Goal: Feedback & Contribution: Contribute content

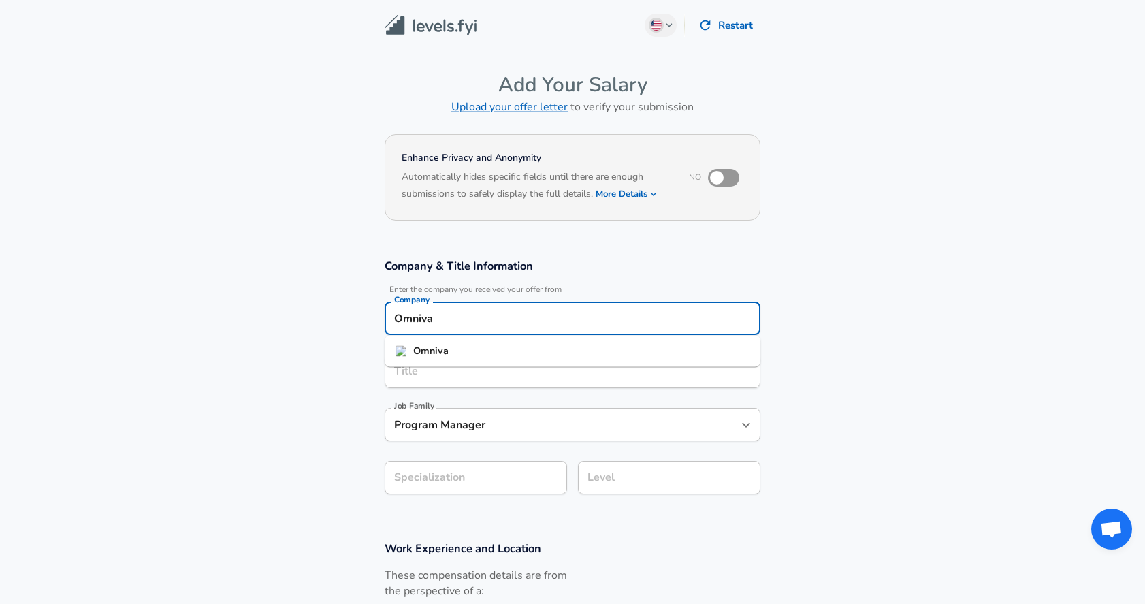
scroll to position [14, 0]
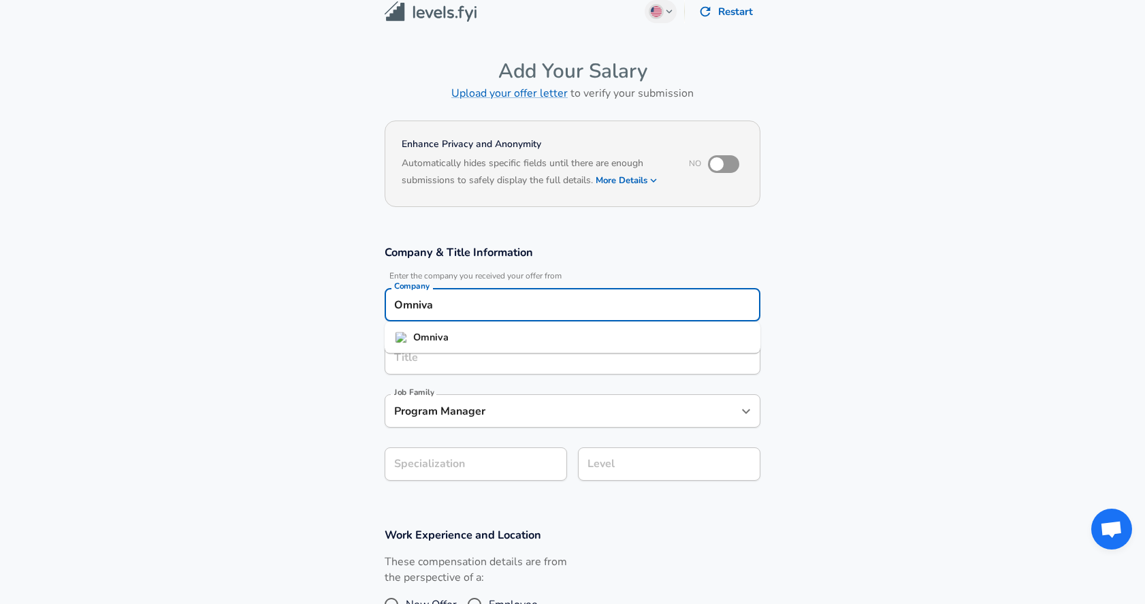
click at [528, 318] on div "Omniva Company" at bounding box center [573, 304] width 376 height 33
click at [495, 339] on li "Etched" at bounding box center [573, 337] width 376 height 20
type input "Etched"
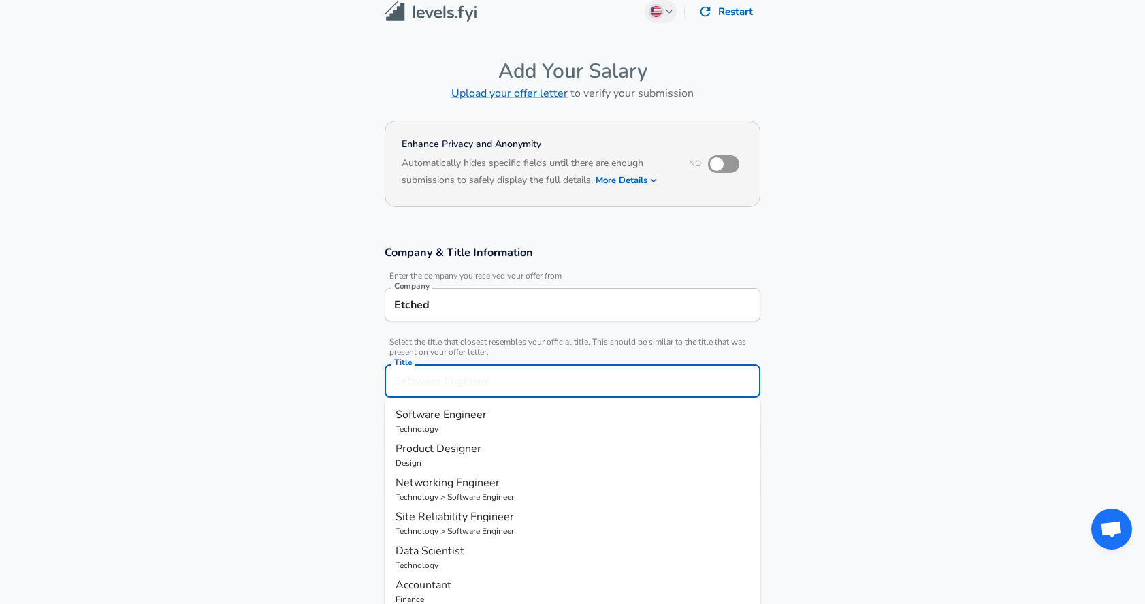
scroll to position [41, 0]
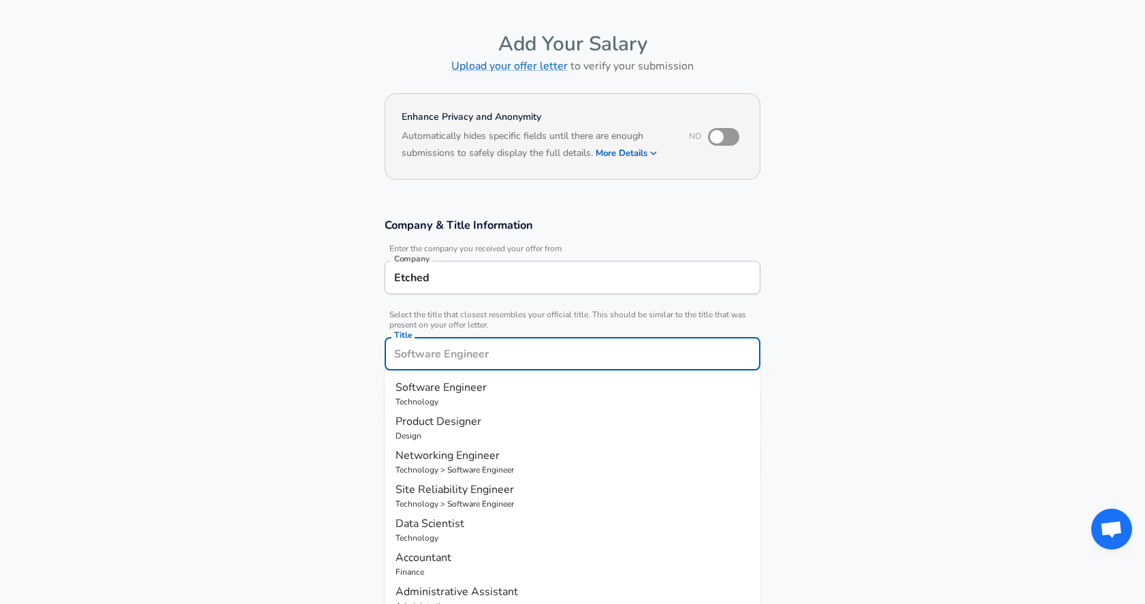
click at [472, 365] on div "Title" at bounding box center [573, 353] width 376 height 33
type input "H"
type input "Technical Recruiter"
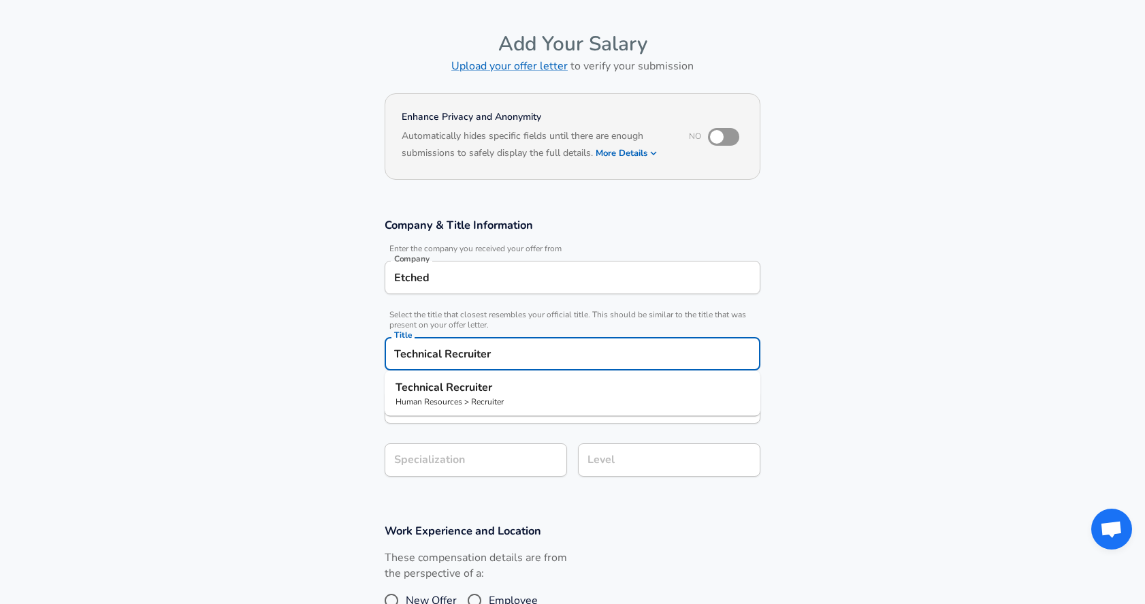
click at [429, 393] on strong "Technical" at bounding box center [421, 387] width 50 height 15
type input "Recruiter"
click at [470, 349] on input "Technical Recruiter" at bounding box center [573, 353] width 364 height 21
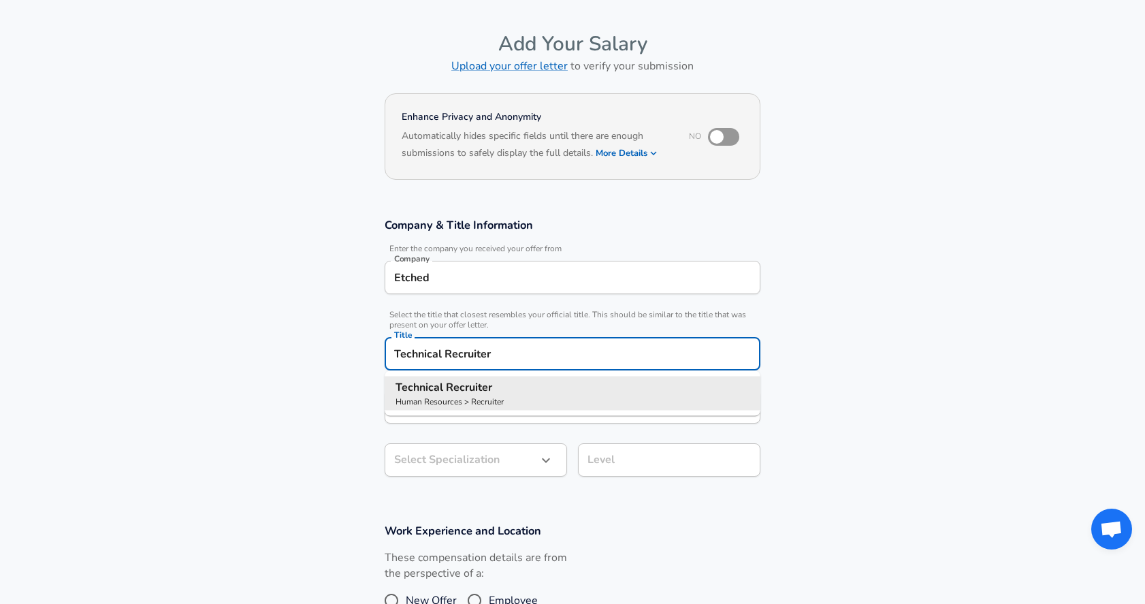
click at [470, 349] on input "Technical Recruiter" at bounding box center [573, 353] width 364 height 21
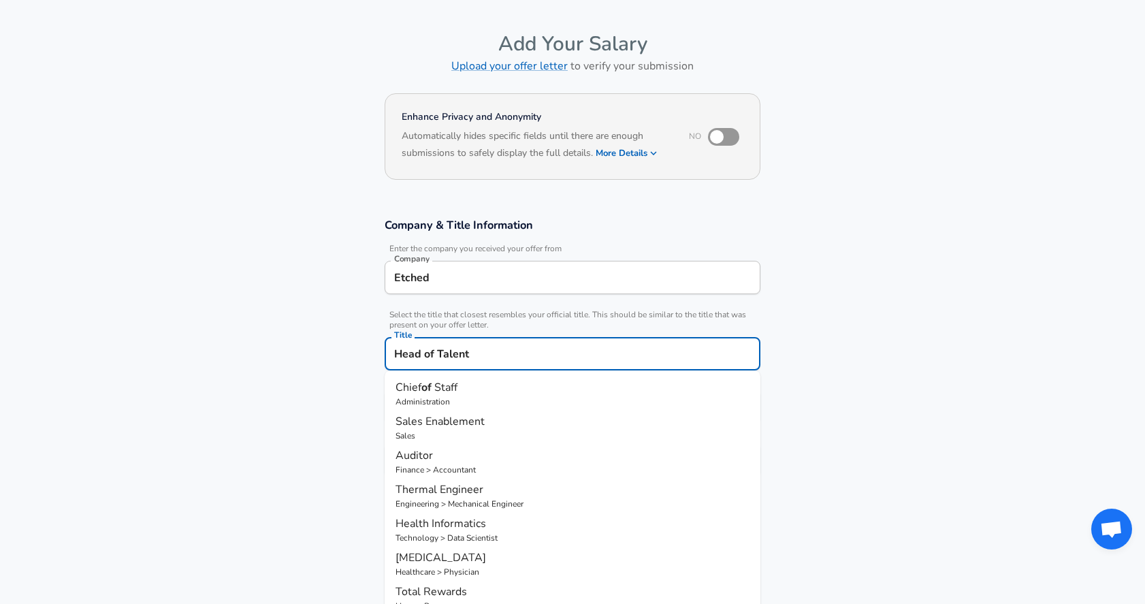
click at [594, 353] on input "Head of Talent" at bounding box center [573, 353] width 364 height 21
type input "Talent Lead"
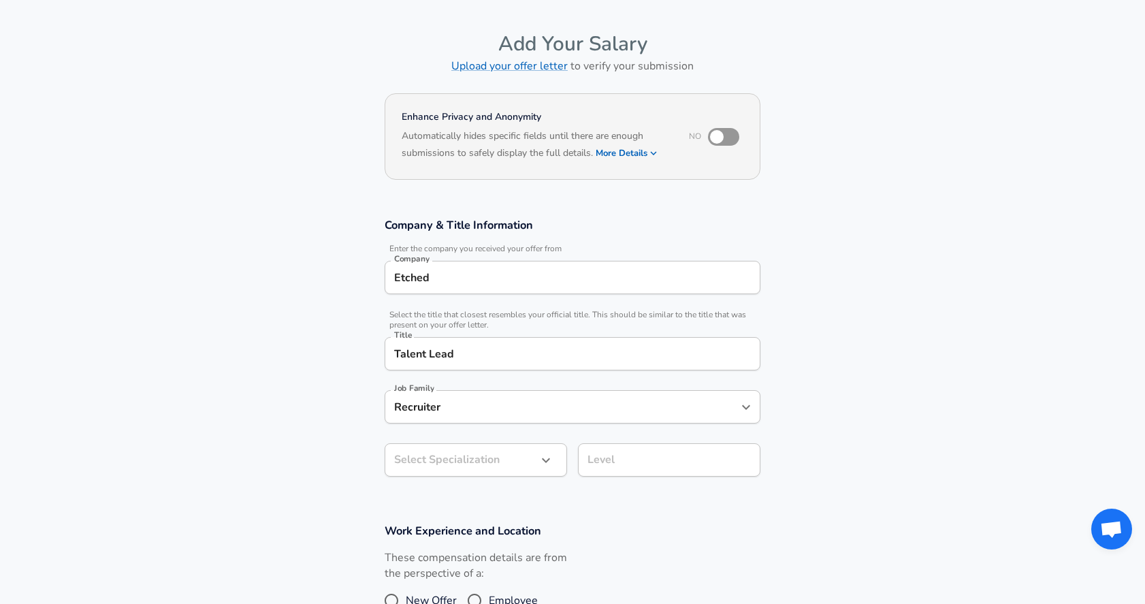
click at [816, 366] on section "Company & Title Information Enter the company you received your offer from Comp…" at bounding box center [572, 355] width 1145 height 306
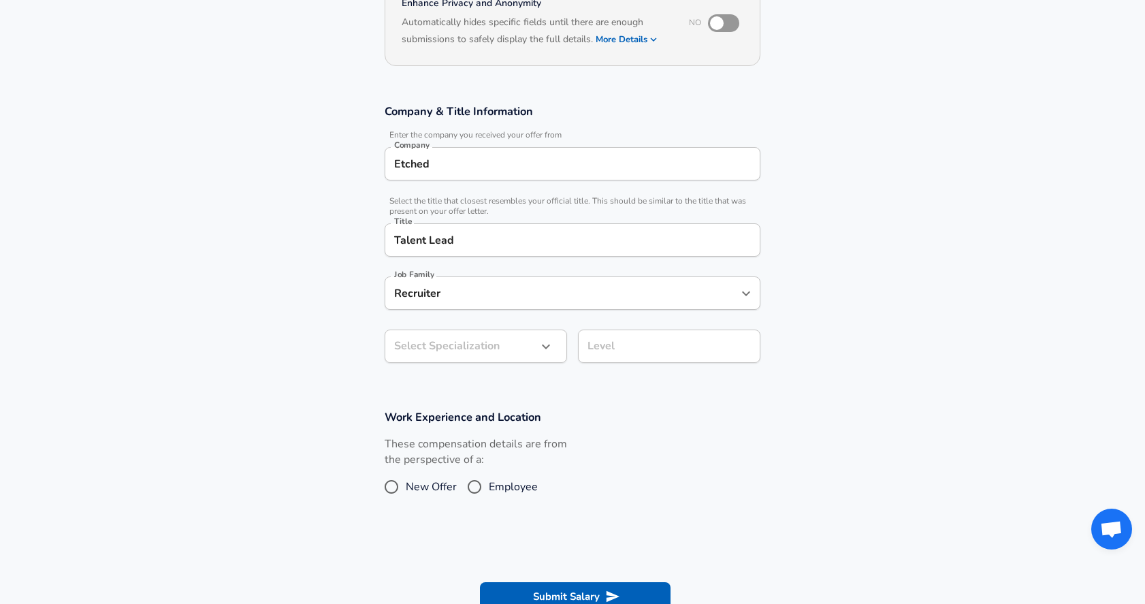
click at [652, 332] on div "Level" at bounding box center [669, 346] width 182 height 33
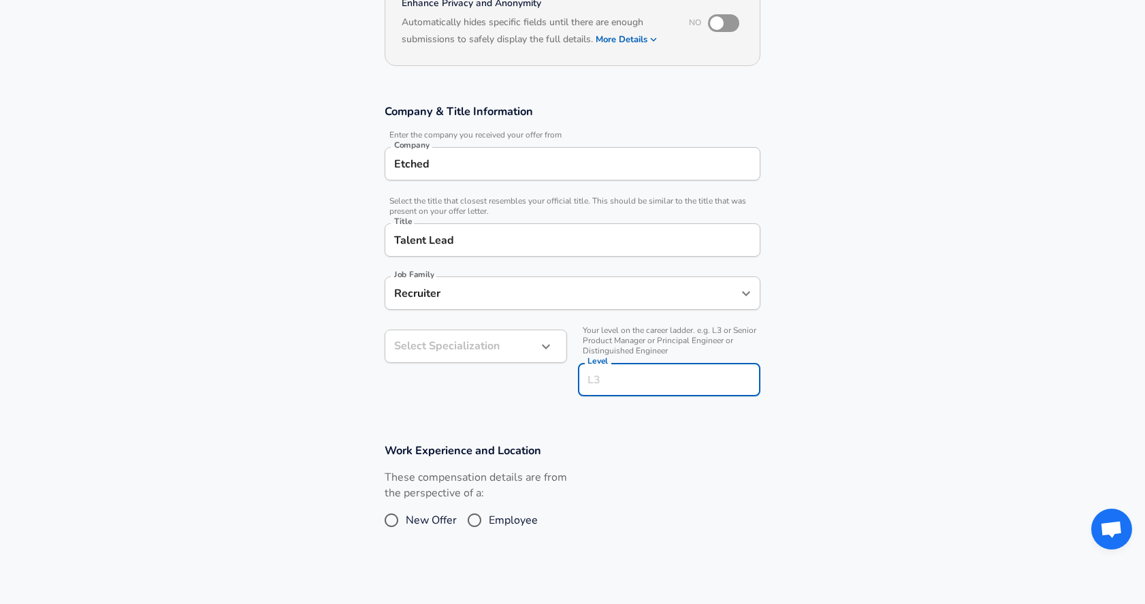
scroll to position [182, 0]
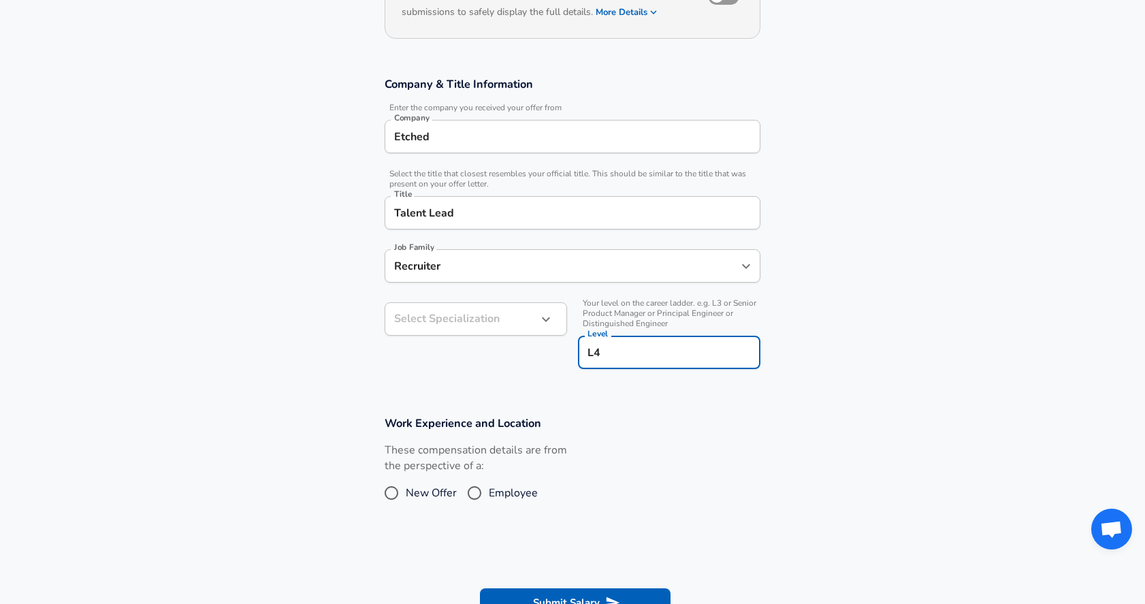
type input "L4"
click at [487, 322] on body "English ([GEOGRAPHIC_DATA]) Change Restart Add Your Salary Upload your offer le…" at bounding box center [572, 120] width 1145 height 604
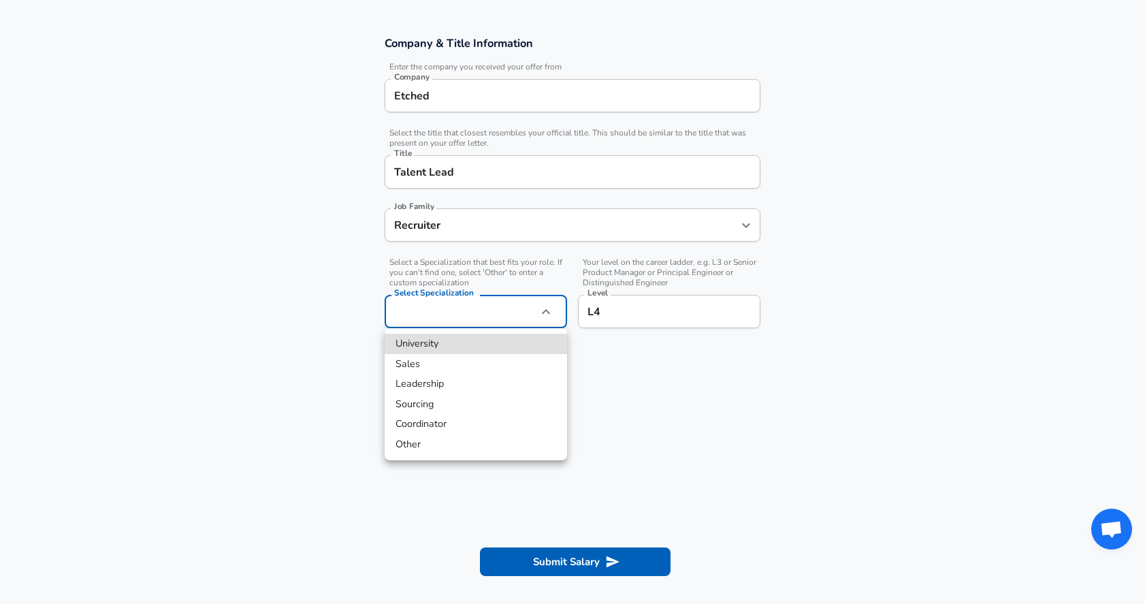
click at [450, 437] on li "Other" at bounding box center [476, 444] width 182 height 20
type input "Other"
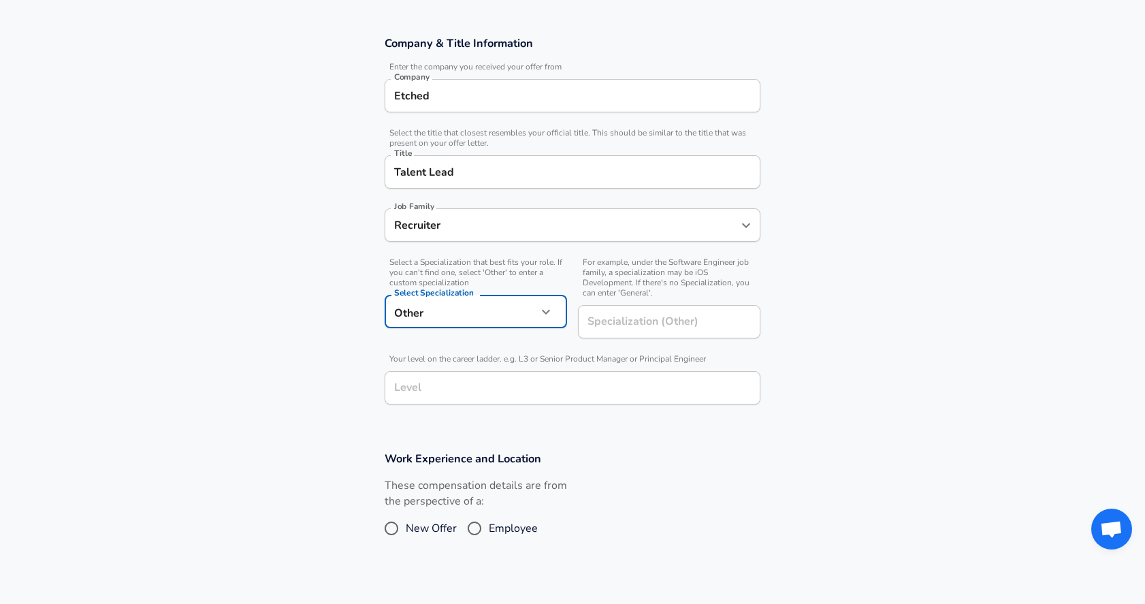
click at [552, 383] on input "Level" at bounding box center [573, 387] width 364 height 21
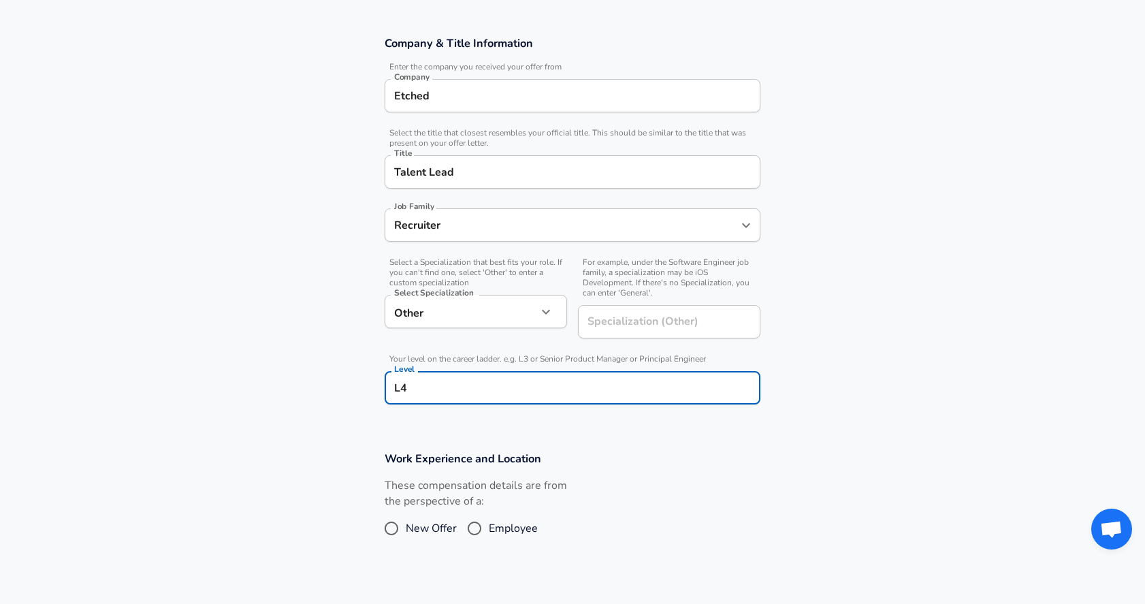
type input "L4"
click at [782, 434] on section "Company & Title Information Enter the company you received your offer from Comp…" at bounding box center [572, 227] width 1145 height 415
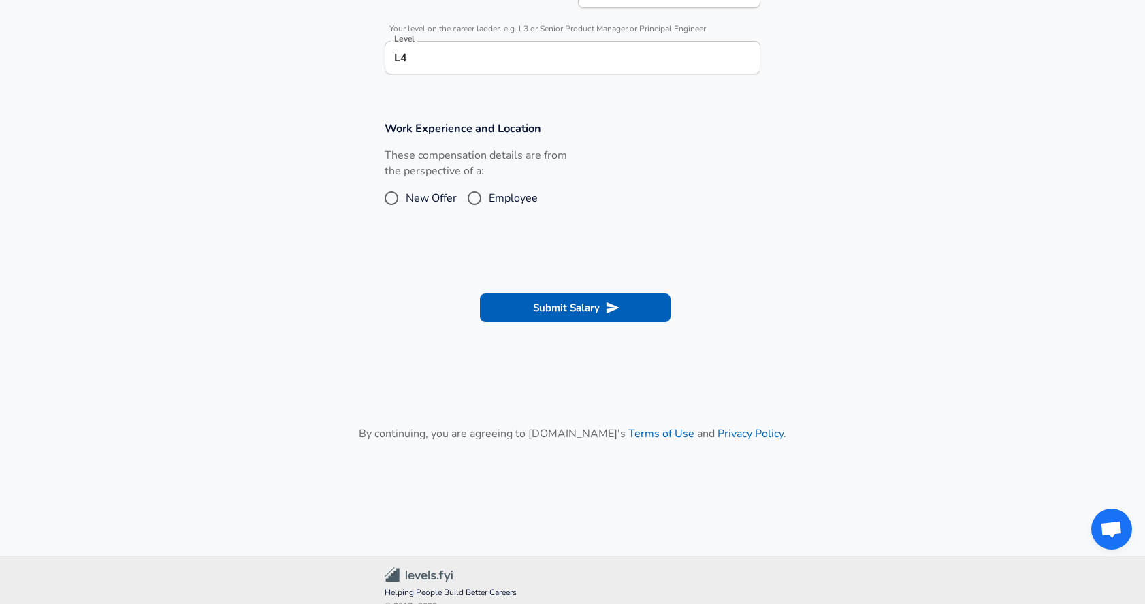
click at [481, 204] on input "Employee" at bounding box center [474, 198] width 29 height 22
radio input "true"
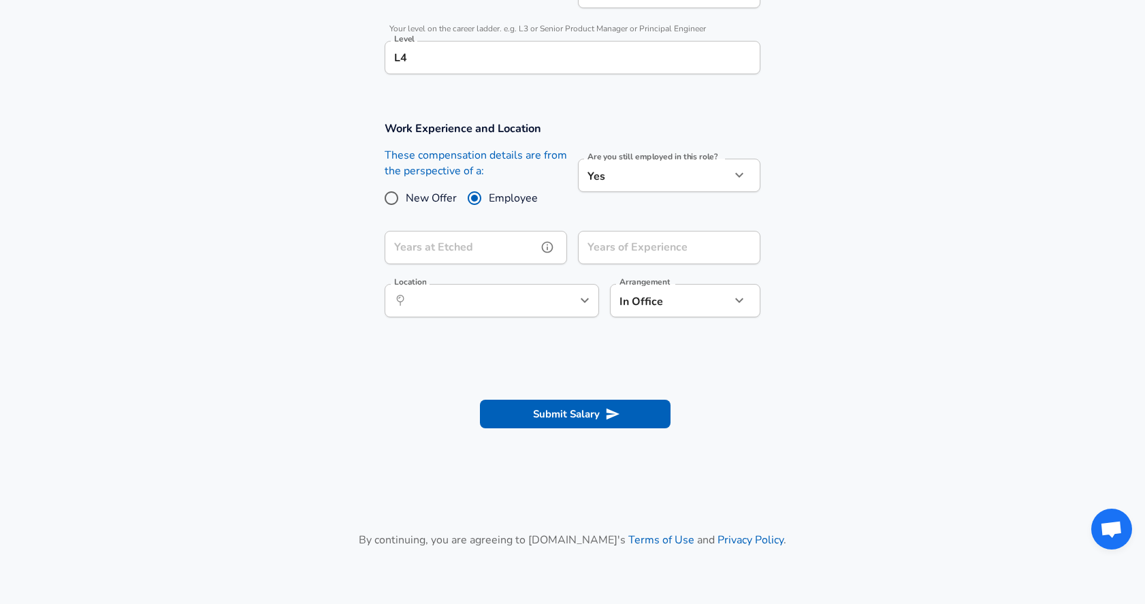
click at [490, 232] on input "Years at Etched" at bounding box center [461, 247] width 153 height 33
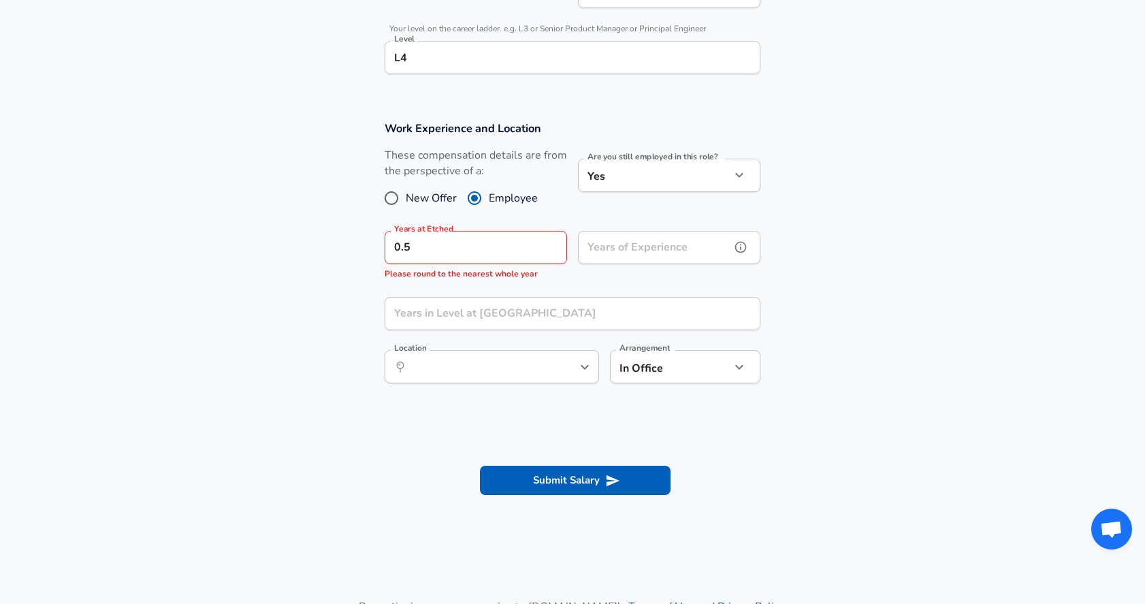
click at [645, 254] on input "Years of Experience" at bounding box center [654, 247] width 153 height 33
click at [468, 244] on input "0.5" at bounding box center [461, 247] width 153 height 33
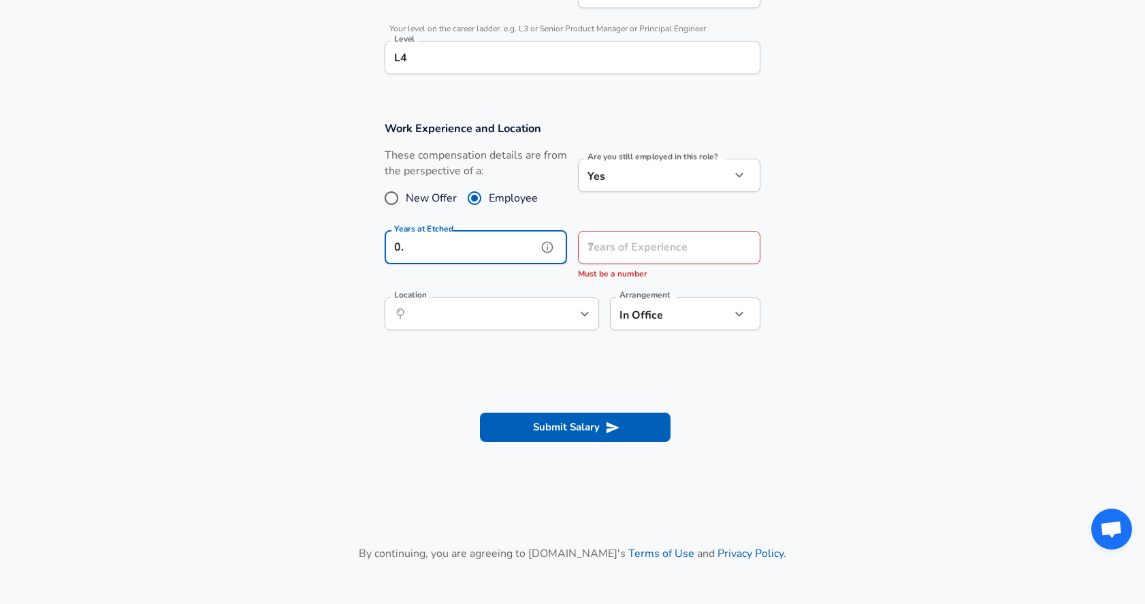
type input "0"
click at [599, 223] on div "Years of Experience Years of Experience Must be a number" at bounding box center [663, 253] width 193 height 67
click at [600, 242] on div "Years of Experience Years of Experience Must be a number" at bounding box center [669, 256] width 182 height 50
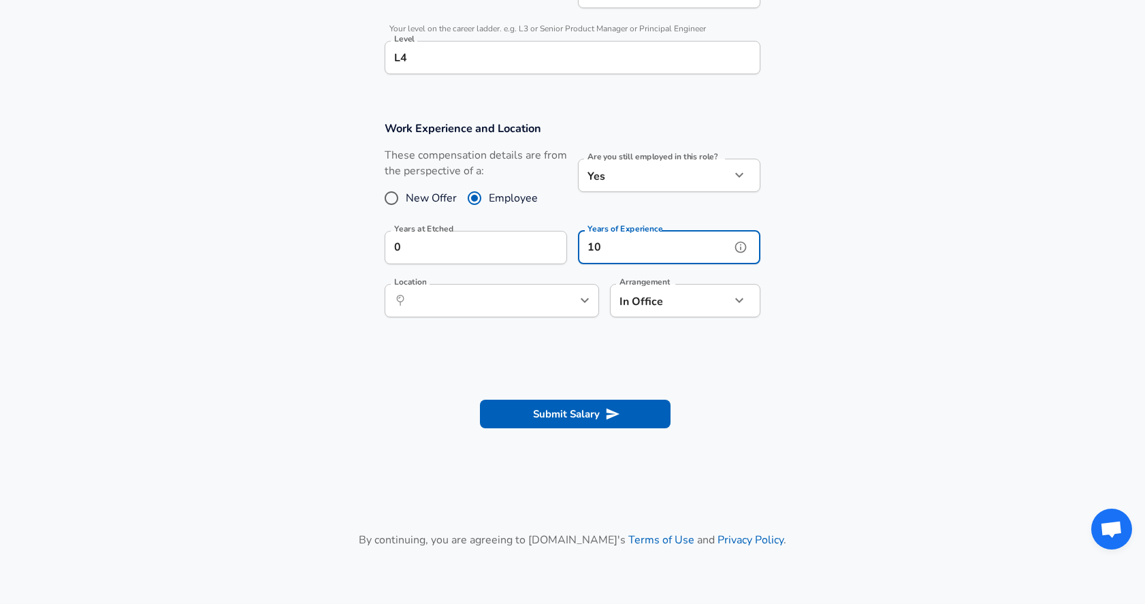
click at [556, 285] on div "​ Location" at bounding box center [492, 300] width 214 height 33
type input "10"
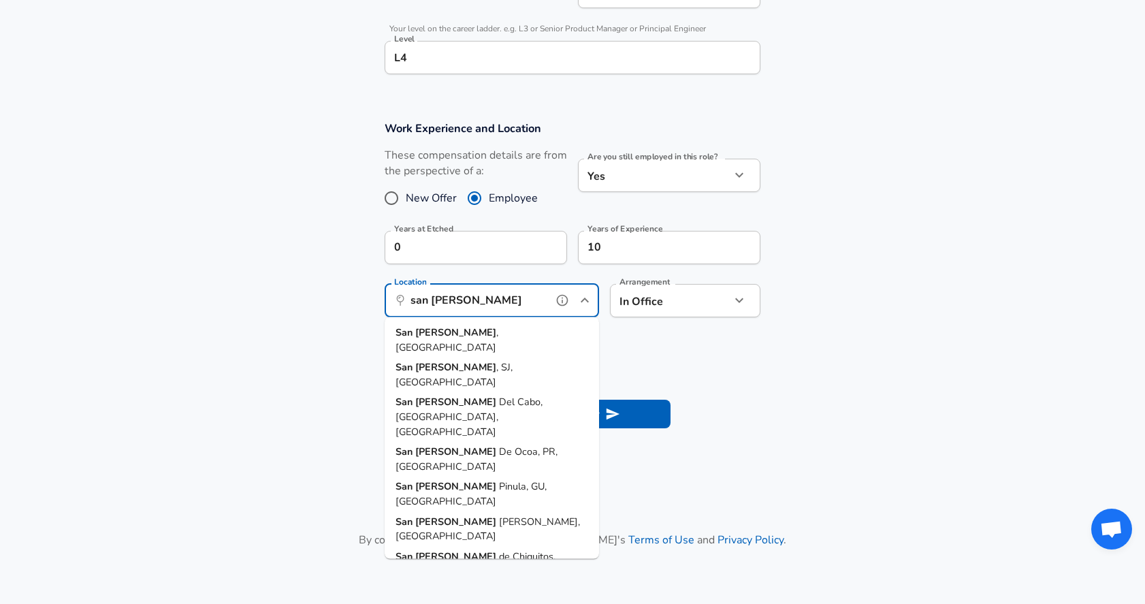
click at [498, 333] on li "[GEOGRAPHIC_DATA] , [GEOGRAPHIC_DATA]" at bounding box center [492, 340] width 214 height 35
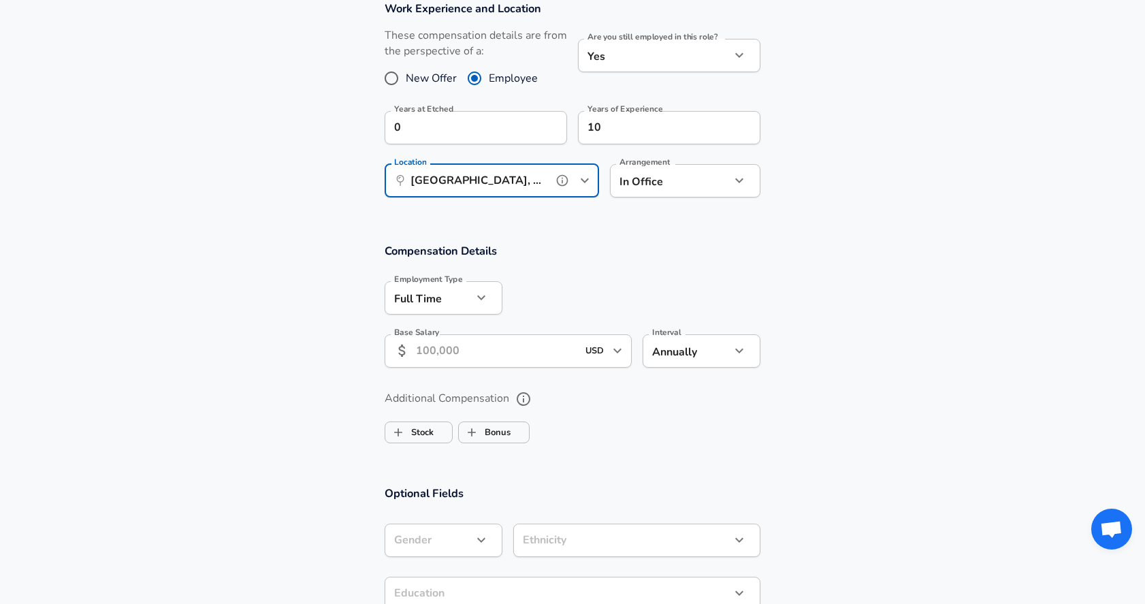
scroll to position [688, 0]
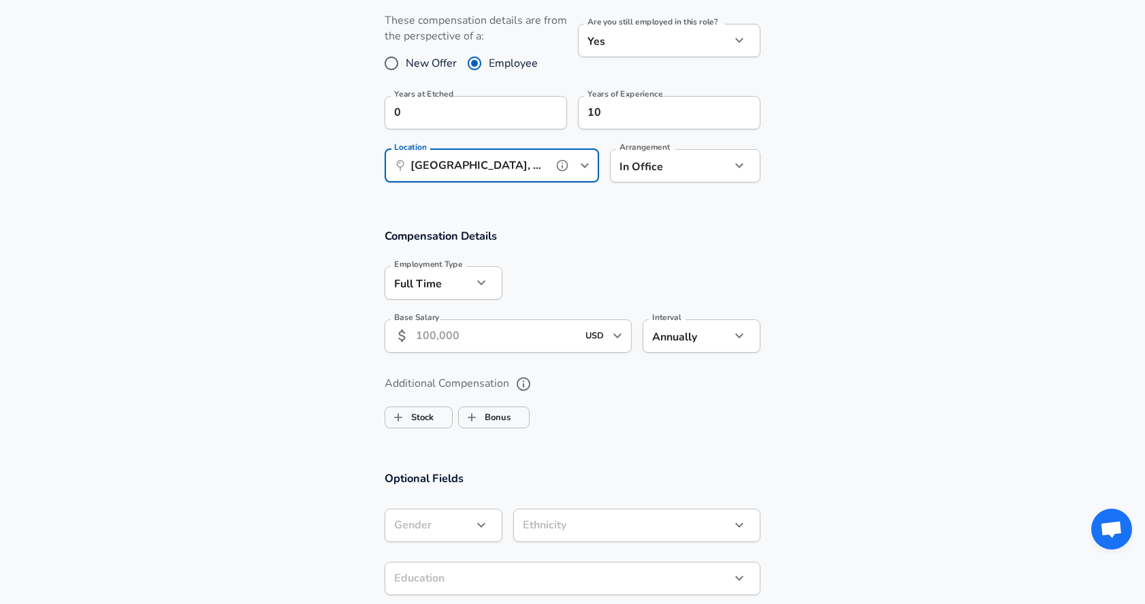
type input "[GEOGRAPHIC_DATA], [GEOGRAPHIC_DATA]"
click at [491, 319] on input "Base Salary" at bounding box center [496, 335] width 161 height 33
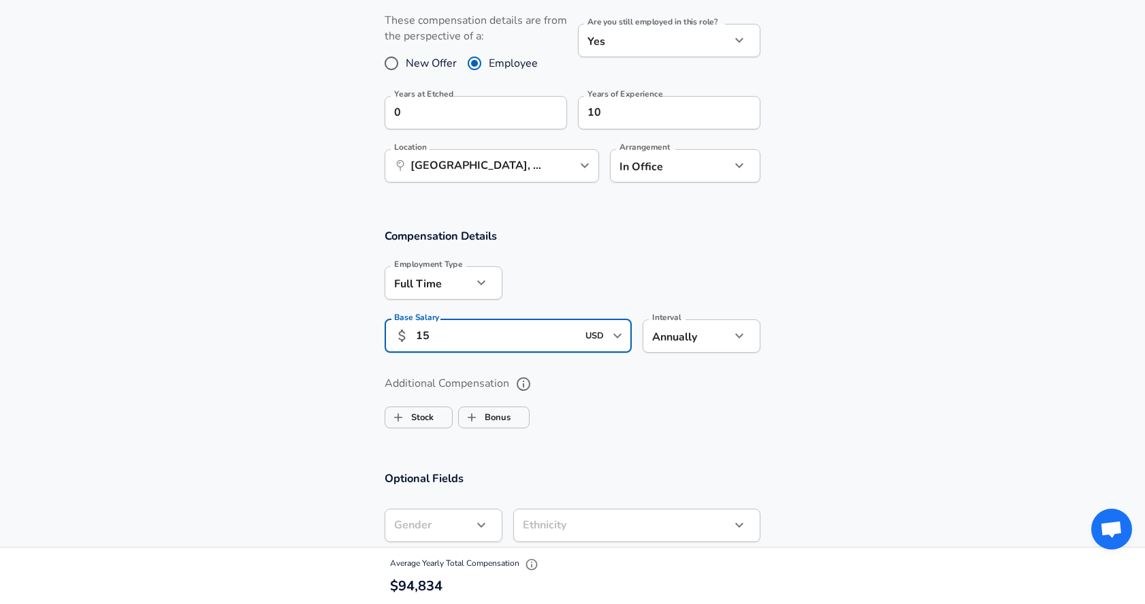
type input "1"
type input "170,000"
click at [718, 297] on div at bounding box center [631, 281] width 258 height 53
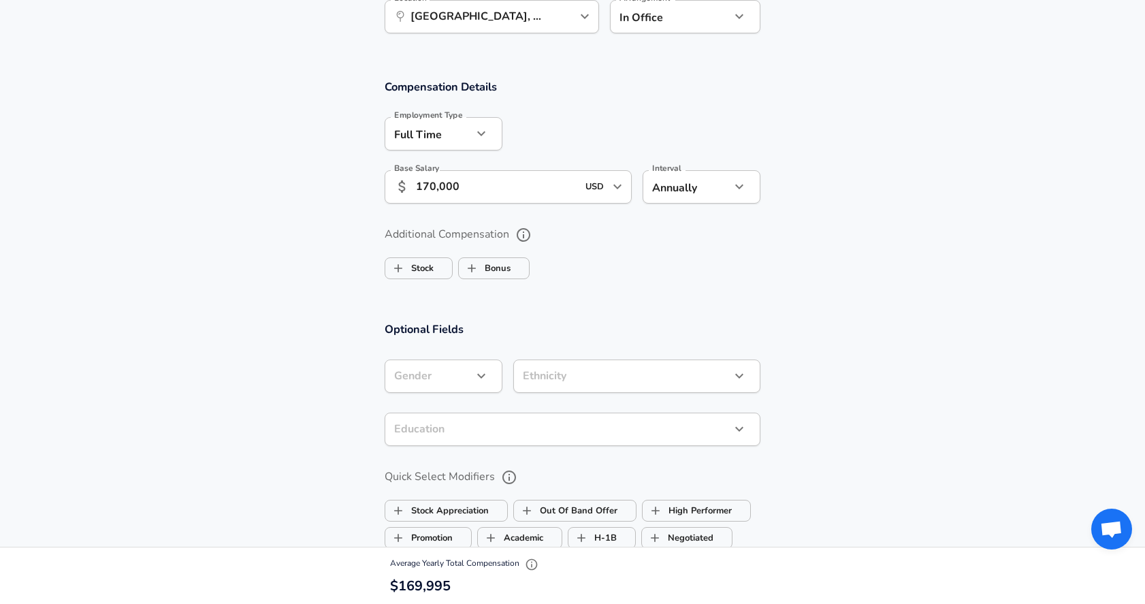
scroll to position [846, 0]
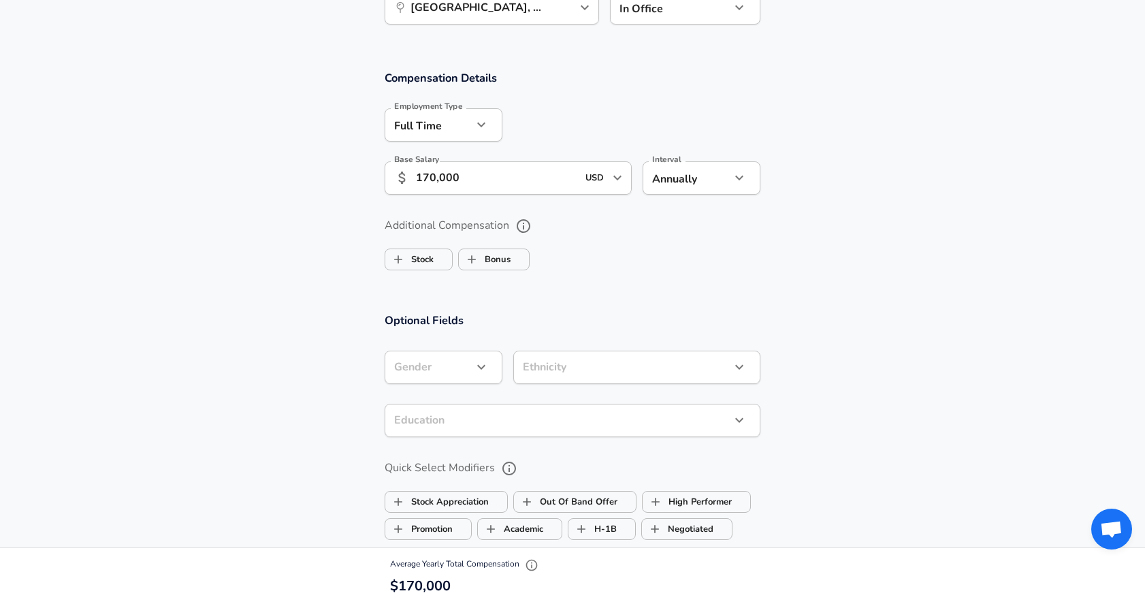
click at [509, 359] on div "Ethnicity ​ Ethnicity" at bounding box center [631, 366] width 258 height 53
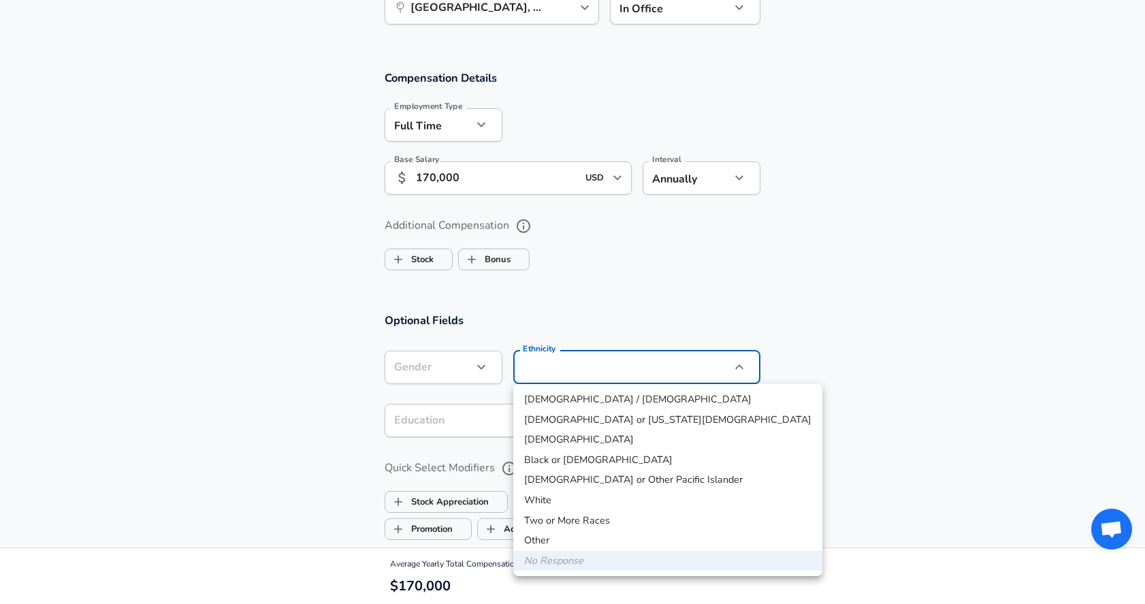
click at [570, 312] on div at bounding box center [572, 302] width 1145 height 604
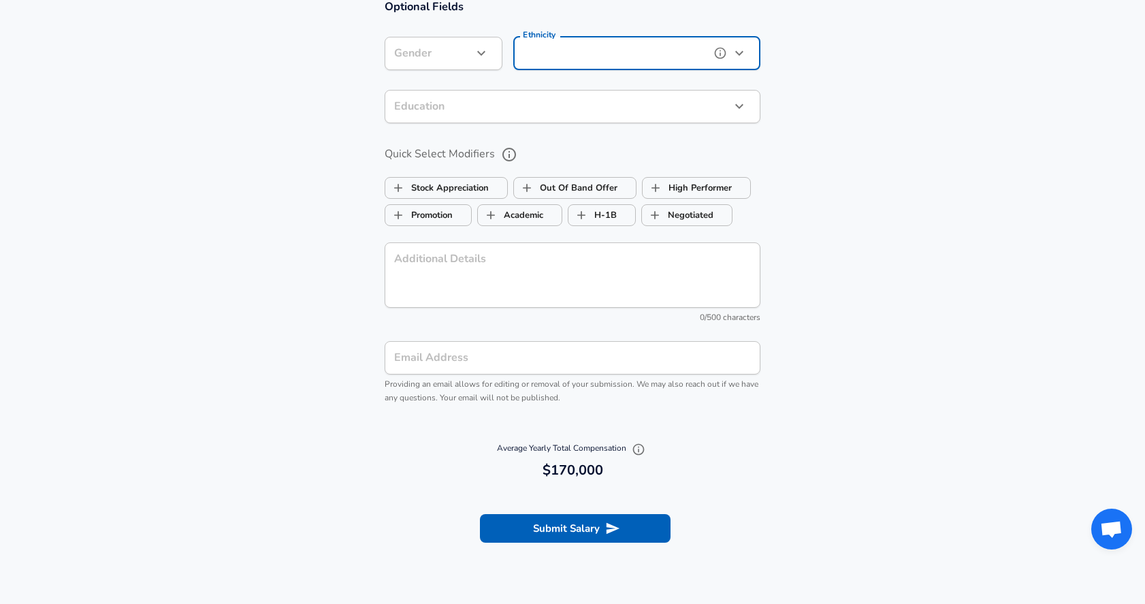
scroll to position [1146, 0]
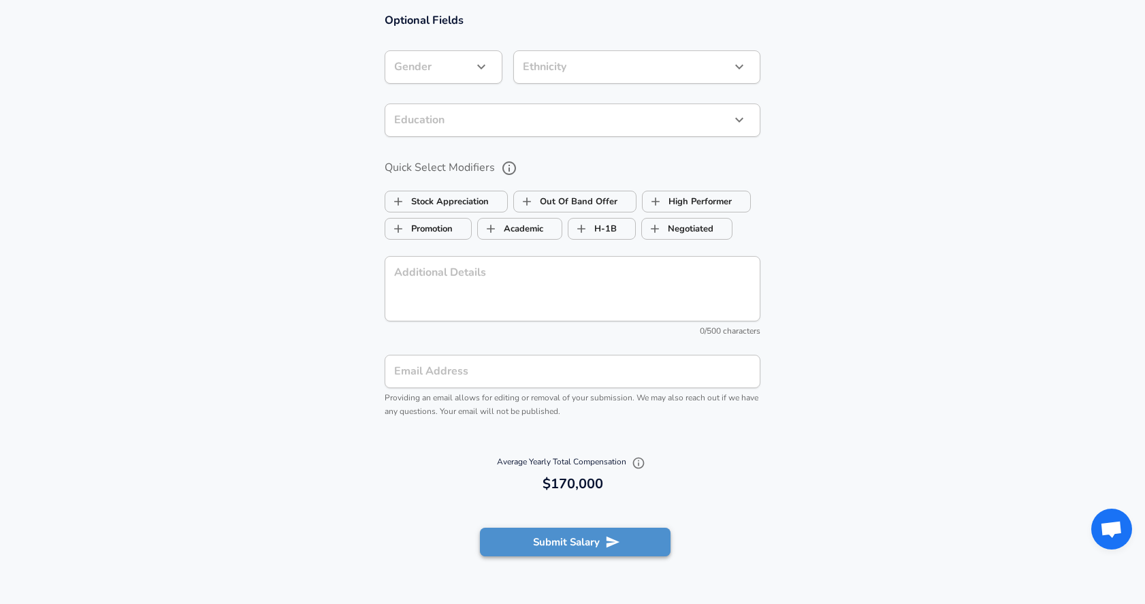
click at [593, 536] on button "Submit Salary" at bounding box center [575, 542] width 191 height 29
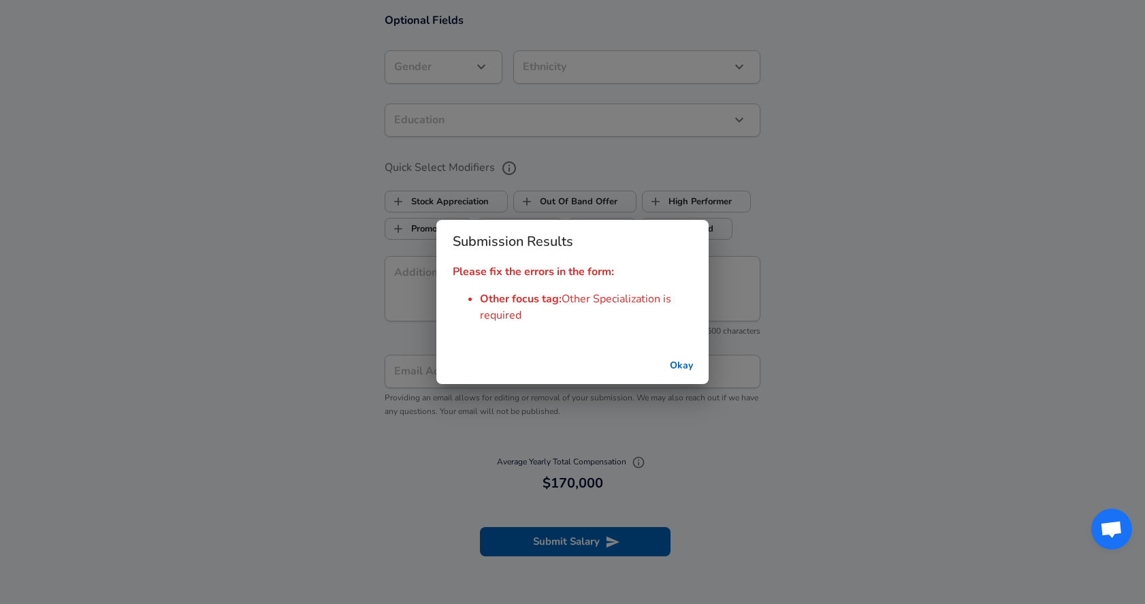
click at [692, 366] on button "Okay" at bounding box center [682, 365] width 44 height 25
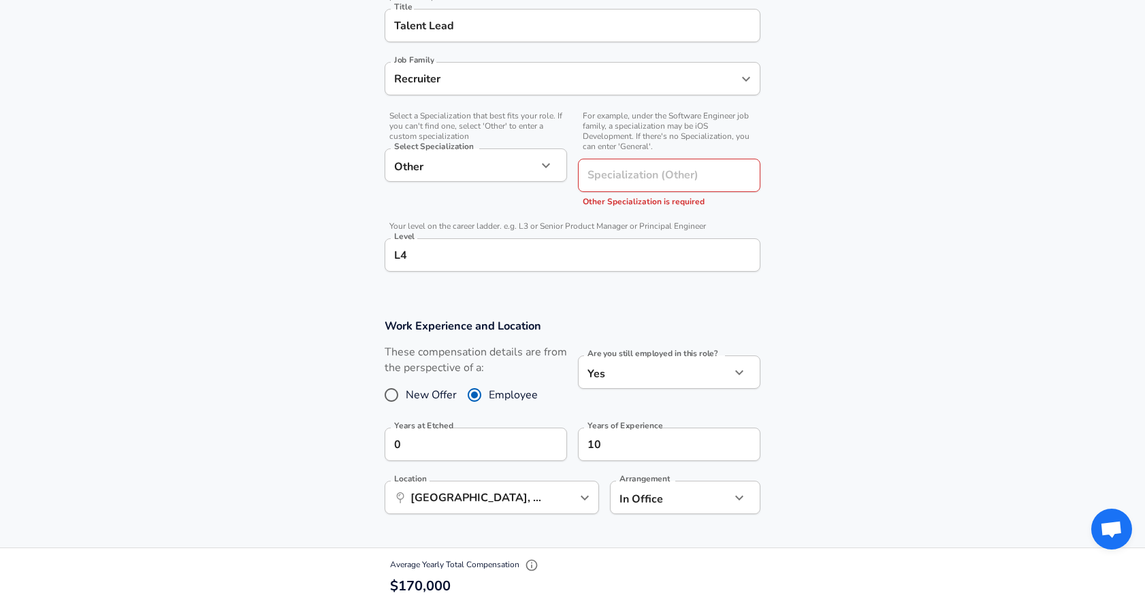
scroll to position [353, 0]
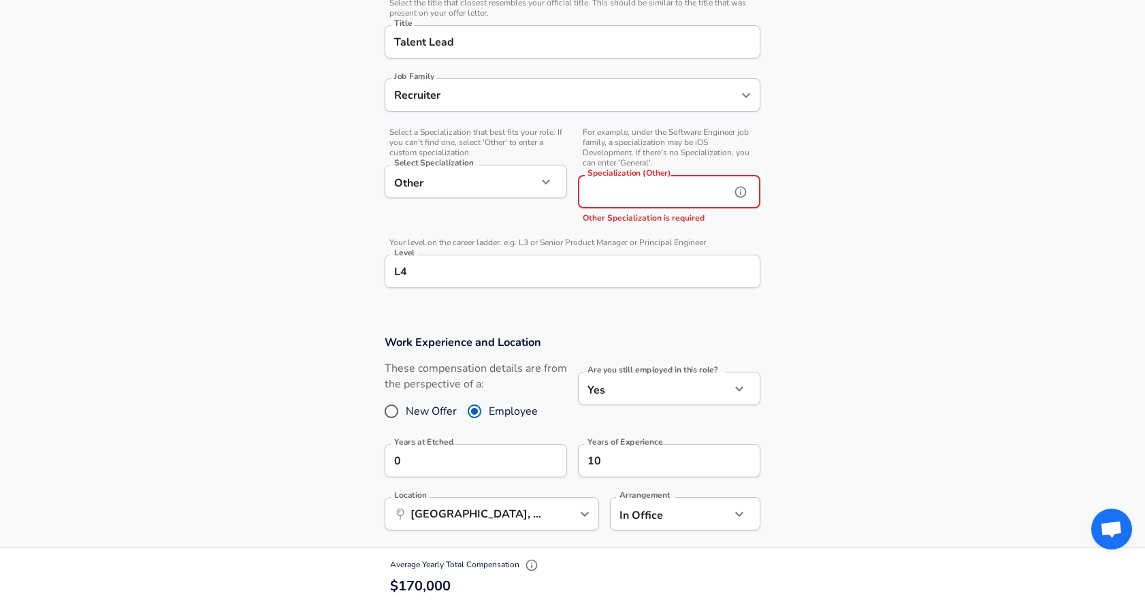
click at [665, 191] on input "Specialization (Other)" at bounding box center [651, 191] width 147 height 33
click at [513, 163] on div "Select a Specialization that best fits your role. If you can't find one, select…" at bounding box center [470, 176] width 193 height 110
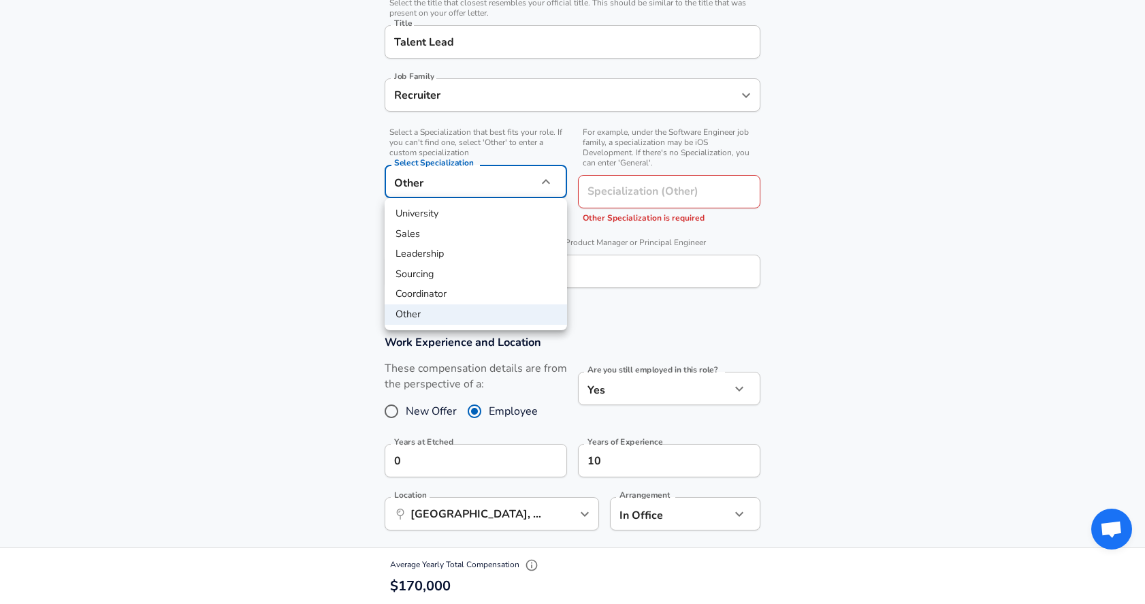
click at [453, 263] on li "Leadership" at bounding box center [476, 254] width 182 height 20
type input "Leadership"
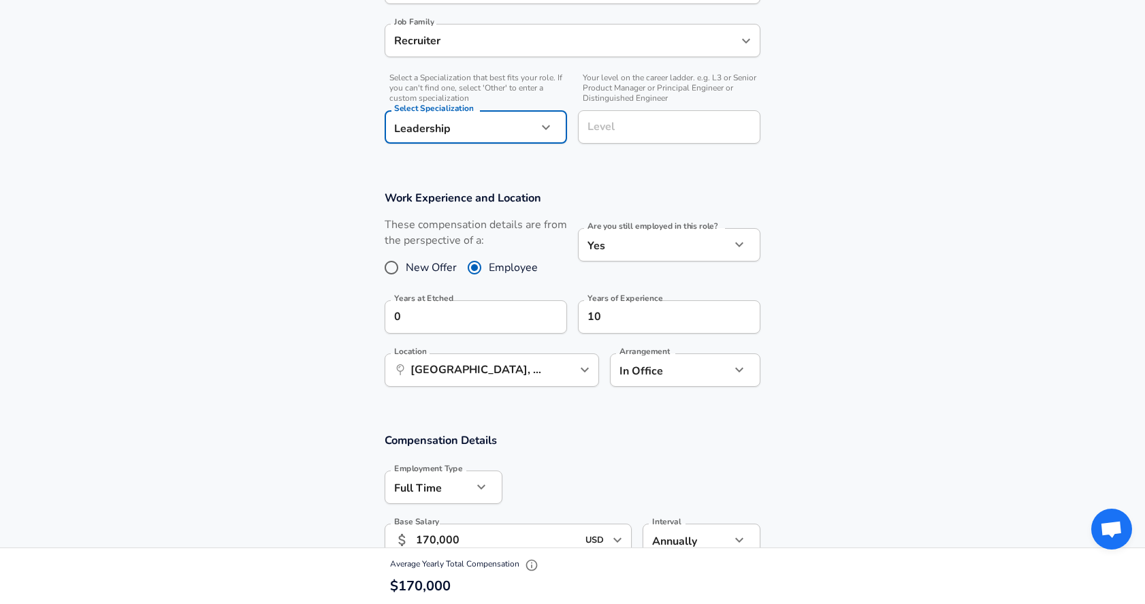
scroll to position [413, 0]
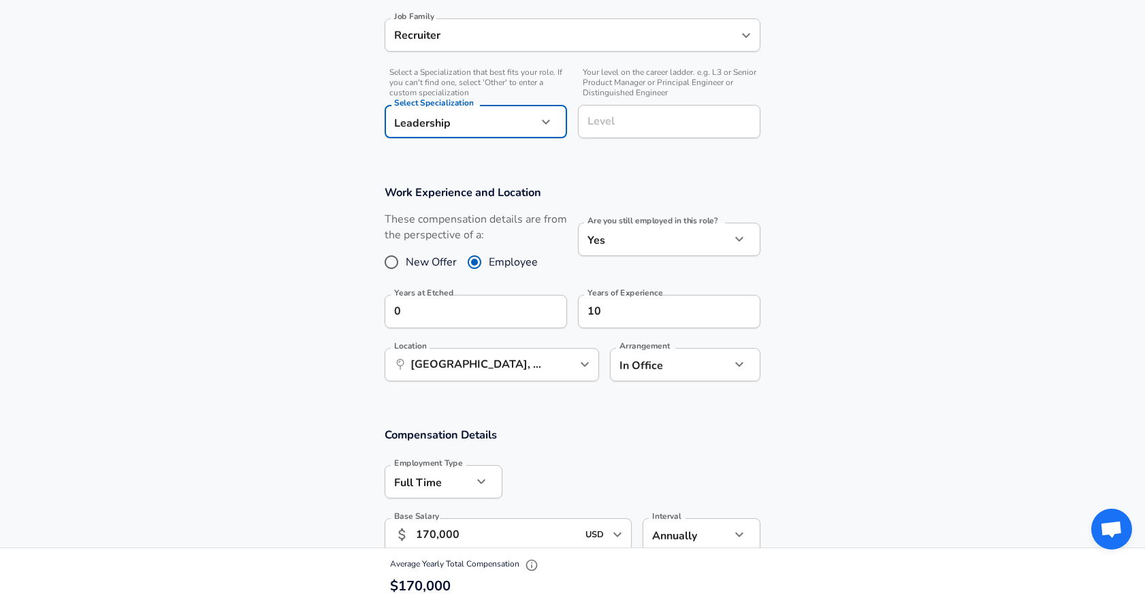
click at [664, 124] on input "Level" at bounding box center [669, 121] width 170 height 21
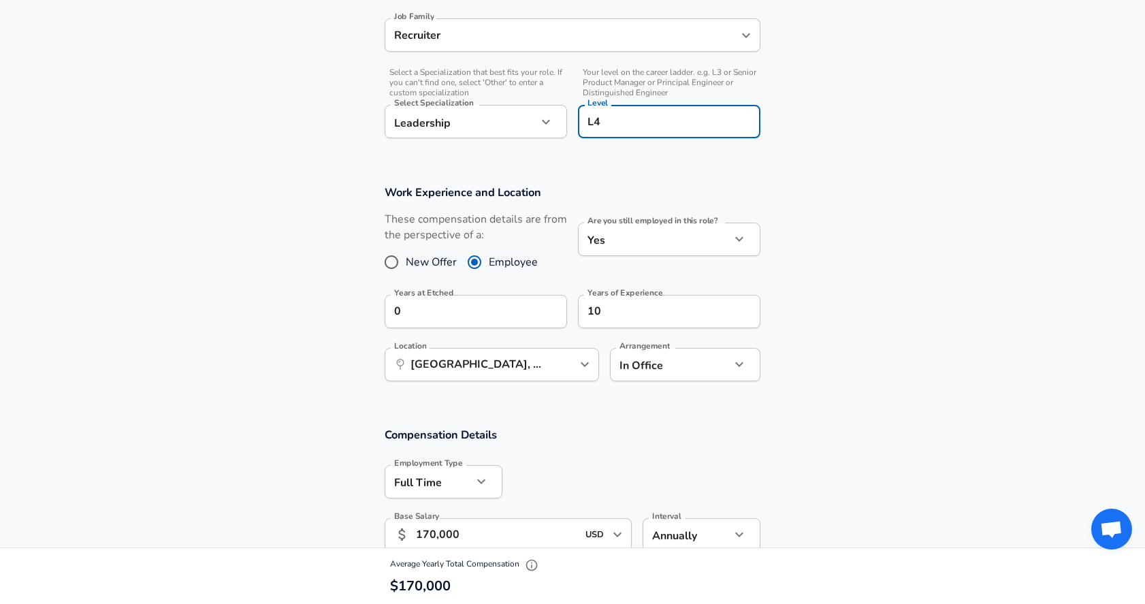
type input "L4"
click at [808, 179] on section "Work Experience and Location These compensation details are from the perspectiv…" at bounding box center [572, 290] width 1145 height 242
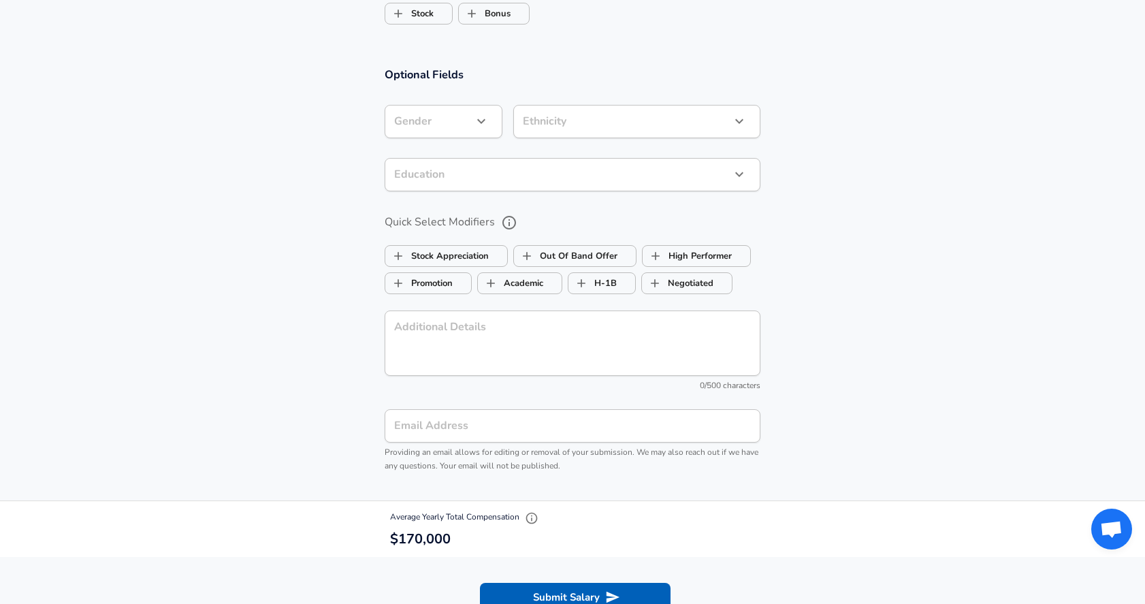
scroll to position [1324, 0]
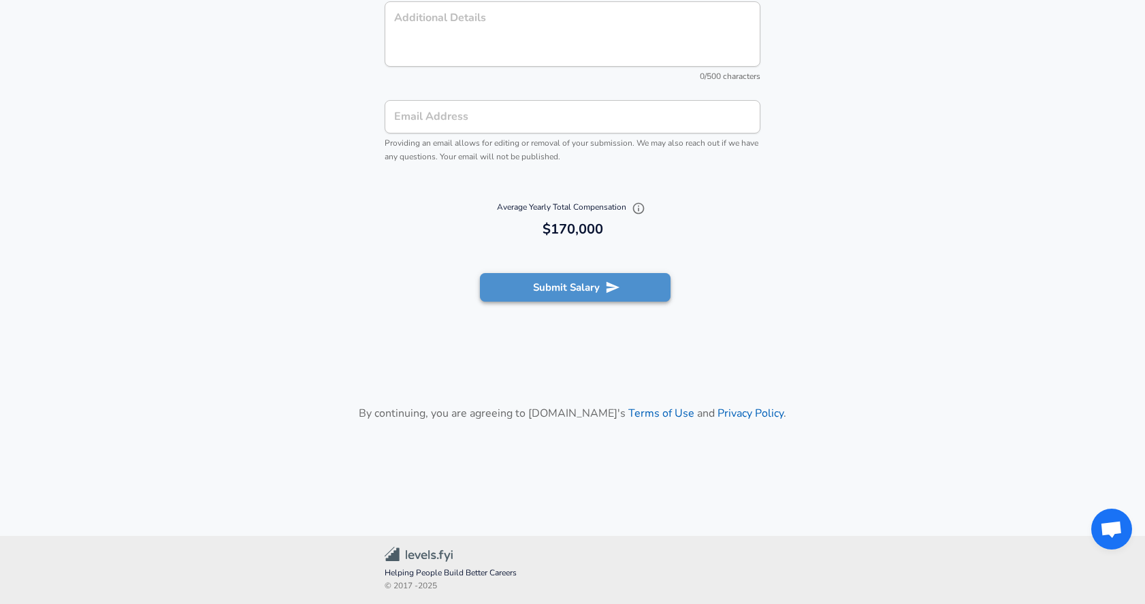
click at [611, 280] on icon "submit" at bounding box center [612, 287] width 15 height 15
